Goal: Find specific page/section: Find specific page/section

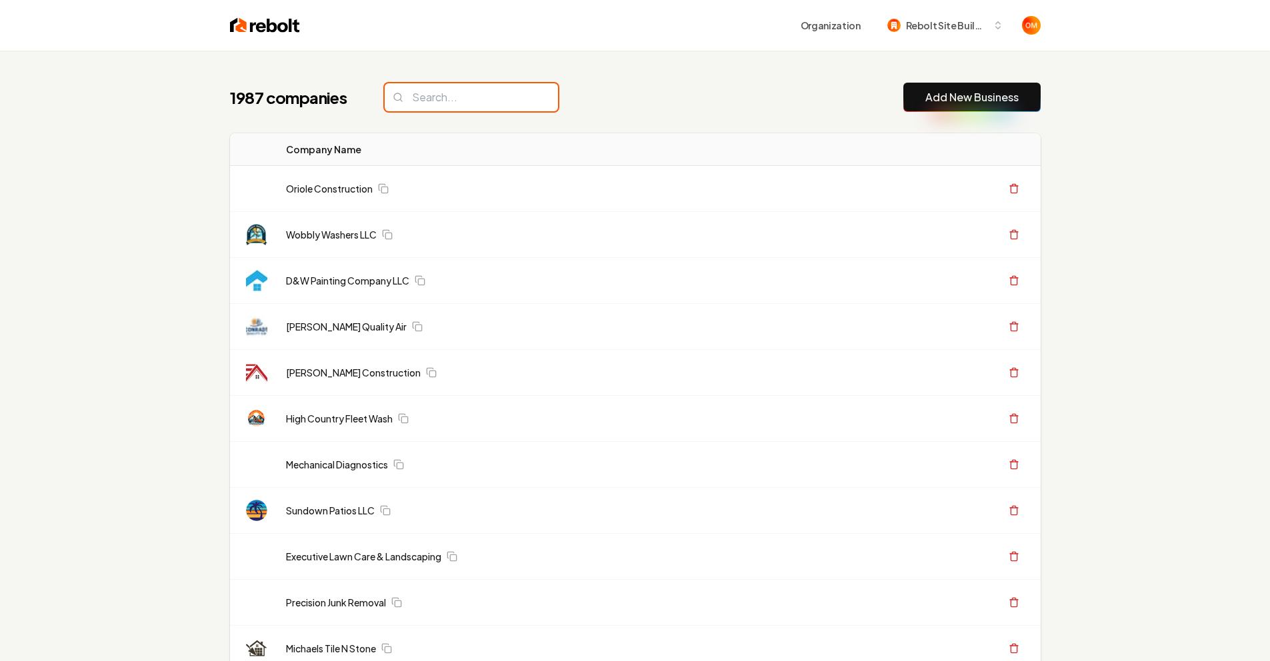
click at [467, 107] on input "search" at bounding box center [471, 97] width 173 height 28
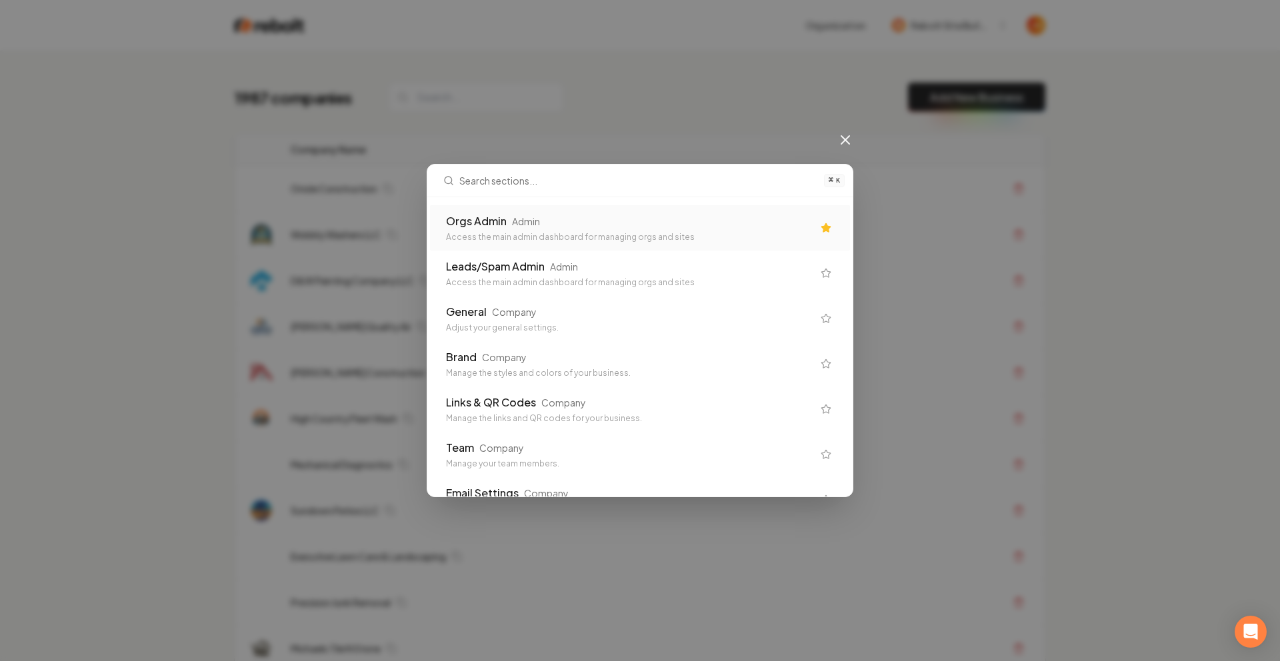
click at [496, 219] on div "Orgs Admin" at bounding box center [476, 221] width 61 height 16
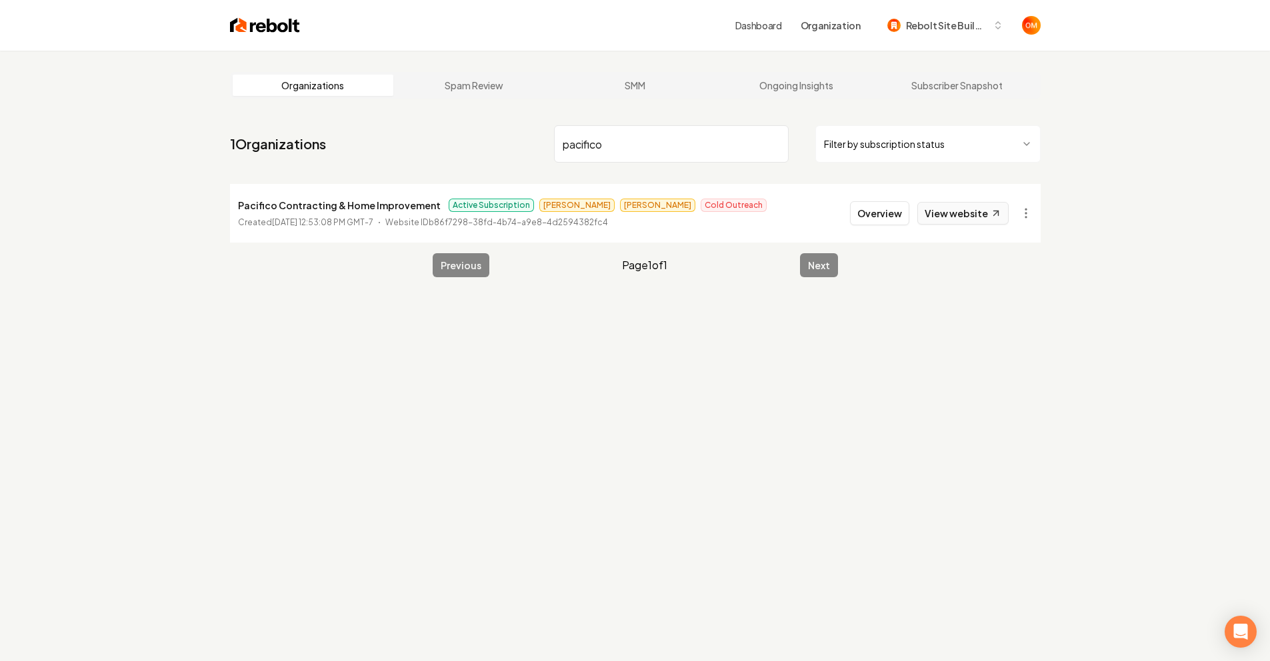
type input "pacifico"
click at [981, 219] on link "View website" at bounding box center [962, 213] width 91 height 23
click at [775, 147] on input "pacifico" at bounding box center [671, 143] width 235 height 37
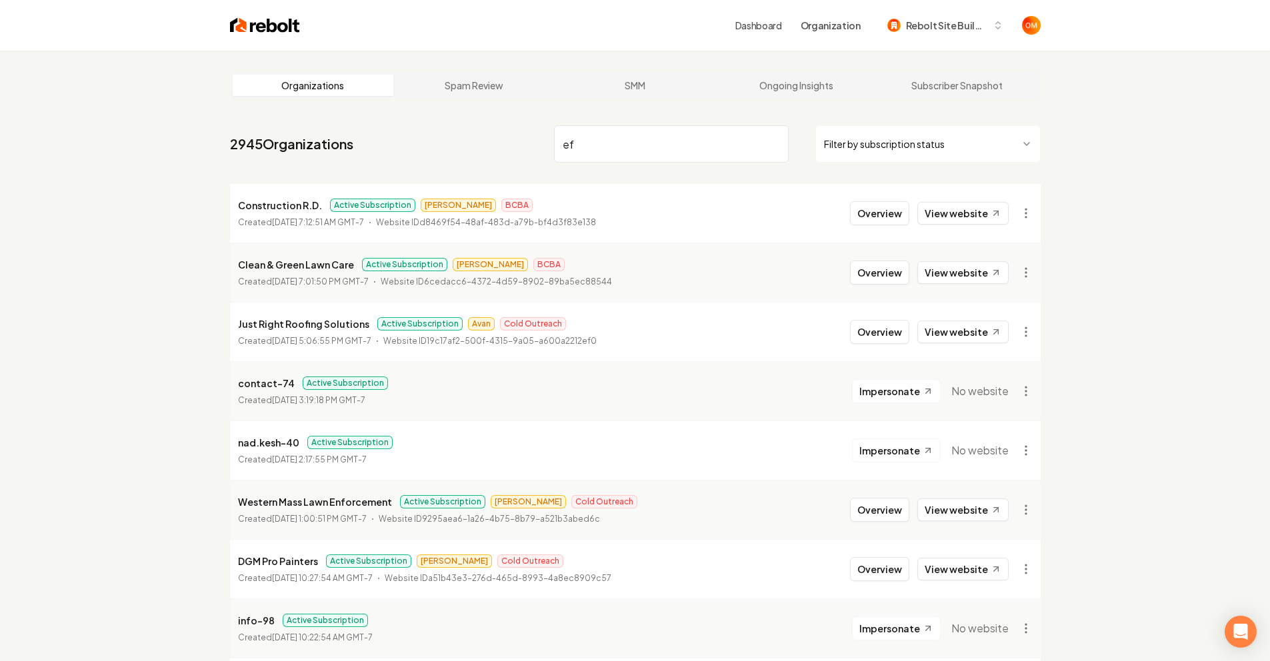
type input "e"
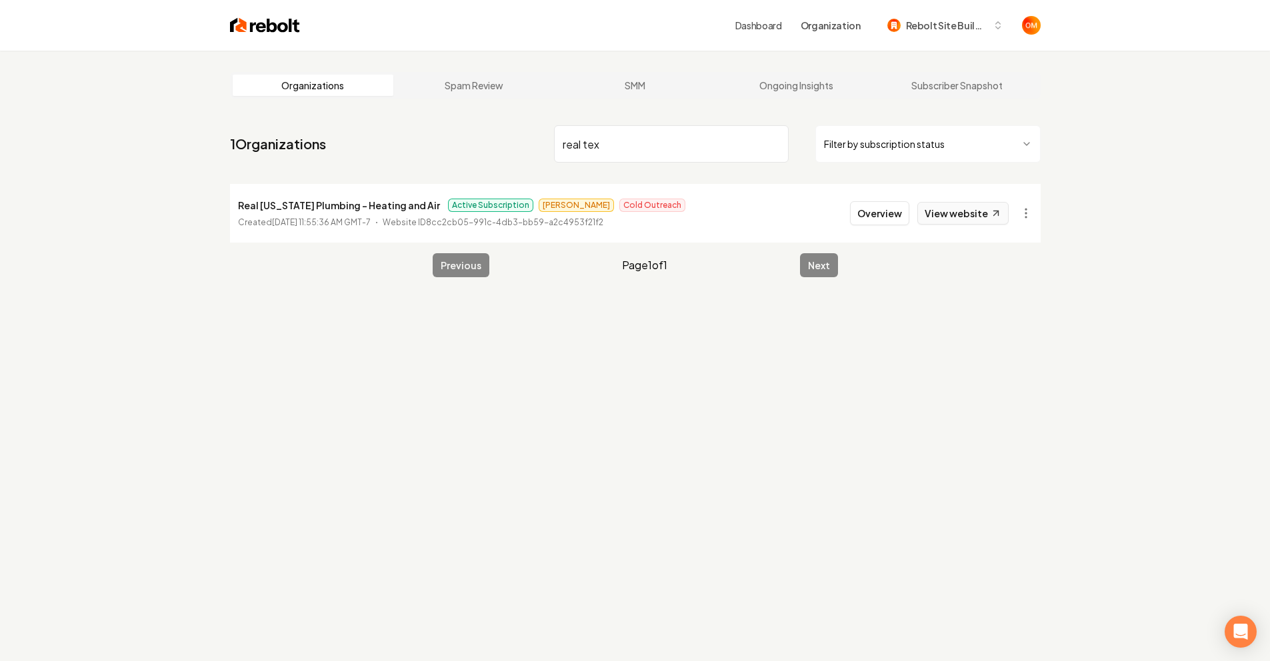
type input "real tex"
click at [963, 209] on link "View website" at bounding box center [962, 213] width 91 height 23
click at [774, 146] on input "real tex" at bounding box center [671, 143] width 235 height 37
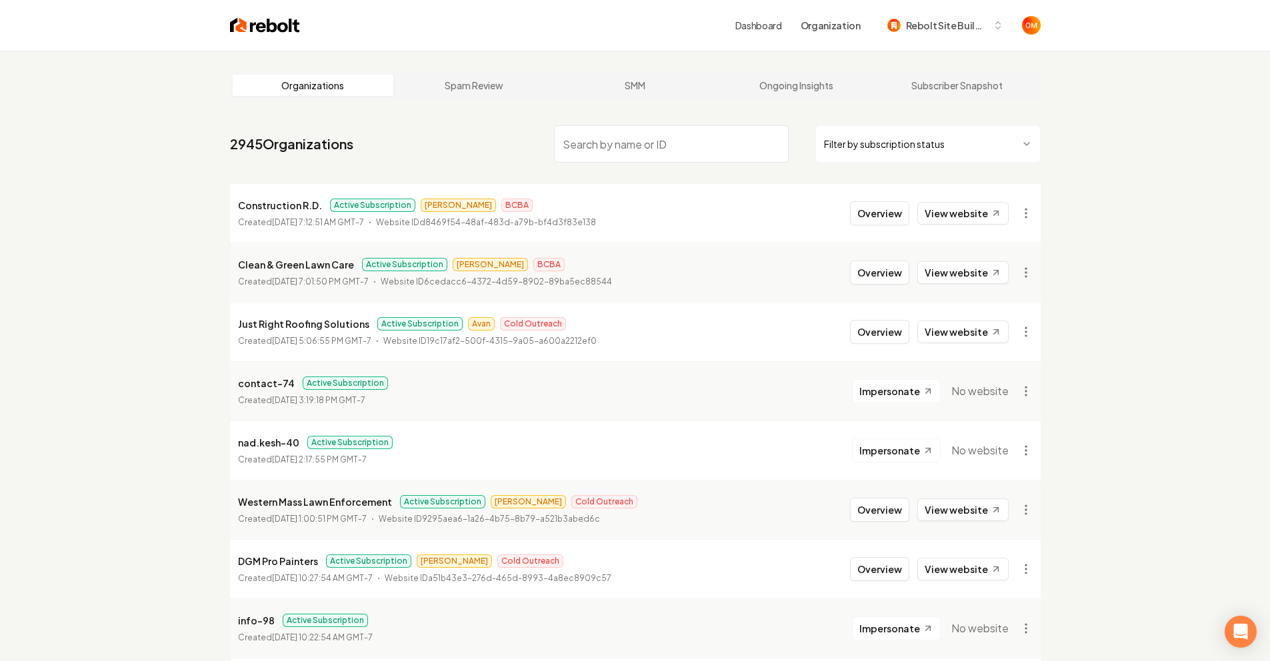
click at [598, 96] on div "Organizations Spam Review SMM Ongoing Insights Subscriber Snapshot" at bounding box center [635, 85] width 811 height 27
click at [739, 151] on input "search" at bounding box center [671, 143] width 235 height 37
click at [486, 164] on nav "2945 Organizations Filter by subscription status" at bounding box center [635, 149] width 811 height 59
click at [671, 147] on input "search" at bounding box center [671, 143] width 235 height 37
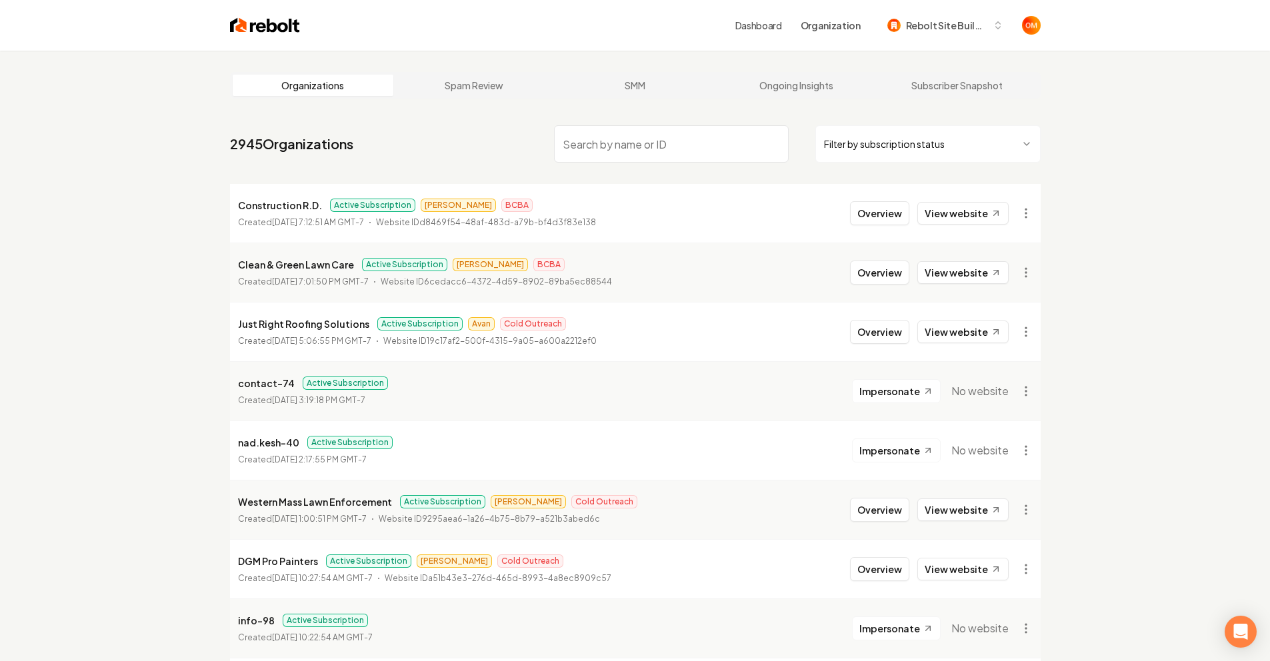
type input "w"
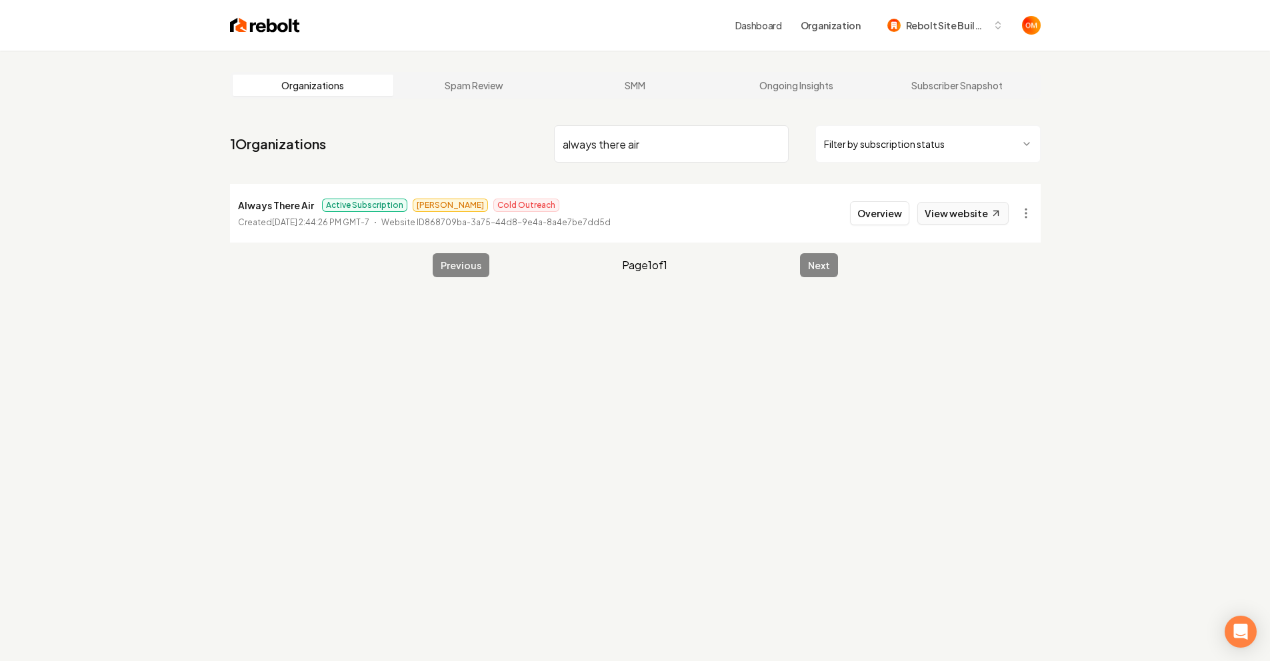
type input "always there air"
click at [977, 217] on link "View website" at bounding box center [962, 213] width 91 height 23
